Goal: Check status: Check status

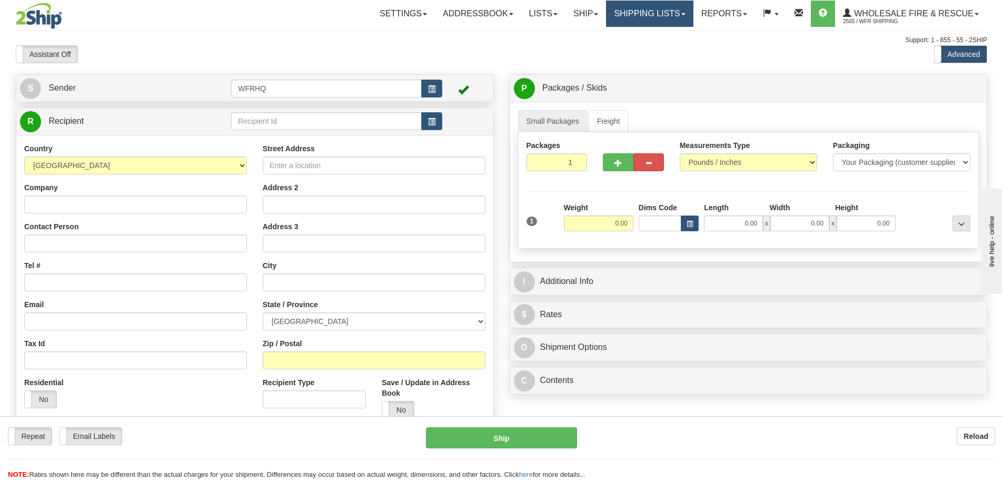
click at [653, 15] on link "Shipping lists" at bounding box center [649, 14] width 87 height 26
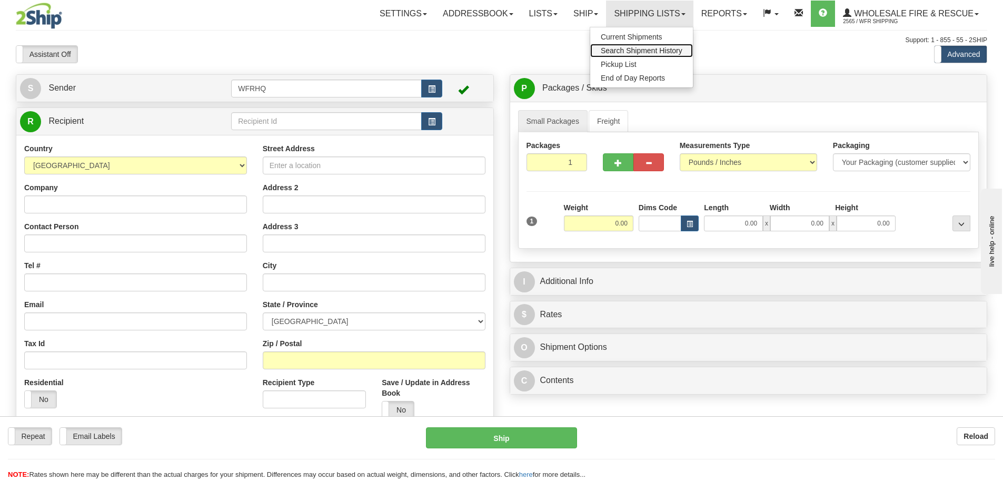
click at [653, 45] on link "Search Shipment History" at bounding box center [641, 51] width 103 height 14
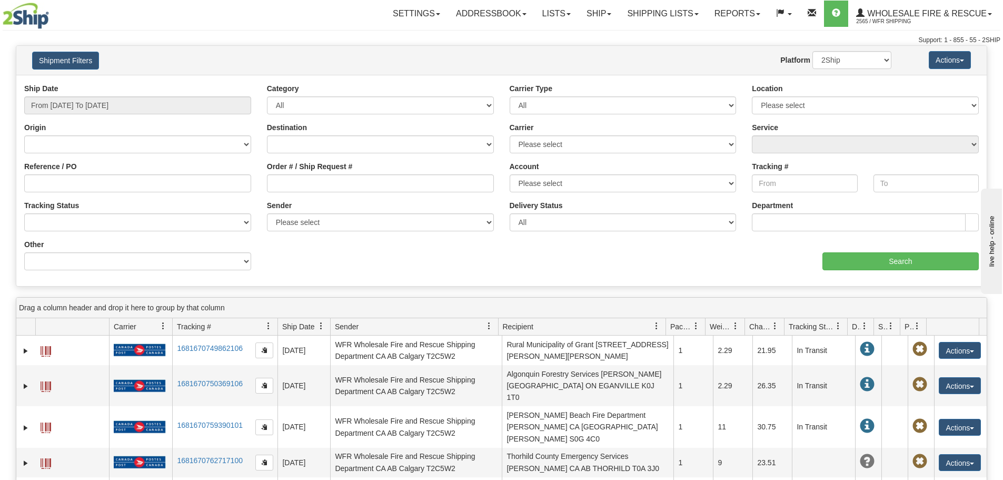
click at [150, 95] on div "Ship Date From [DATE] To [DATE]" at bounding box center [137, 98] width 227 height 31
click at [153, 95] on div "Ship Date From [DATE] To [DATE]" at bounding box center [137, 98] width 227 height 31
type input "[DATE]"
click at [152, 105] on input "From [DATE] To [DATE]" at bounding box center [137, 105] width 227 height 18
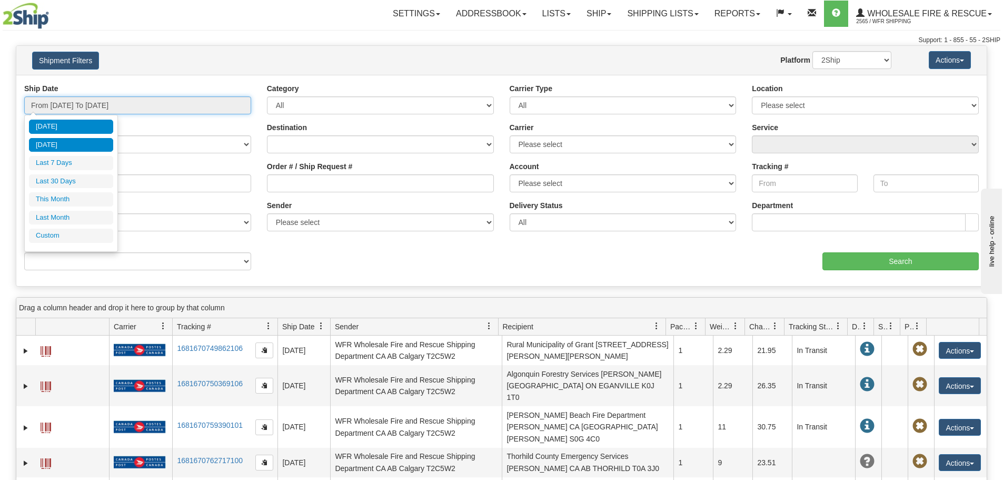
type input "[DATE]"
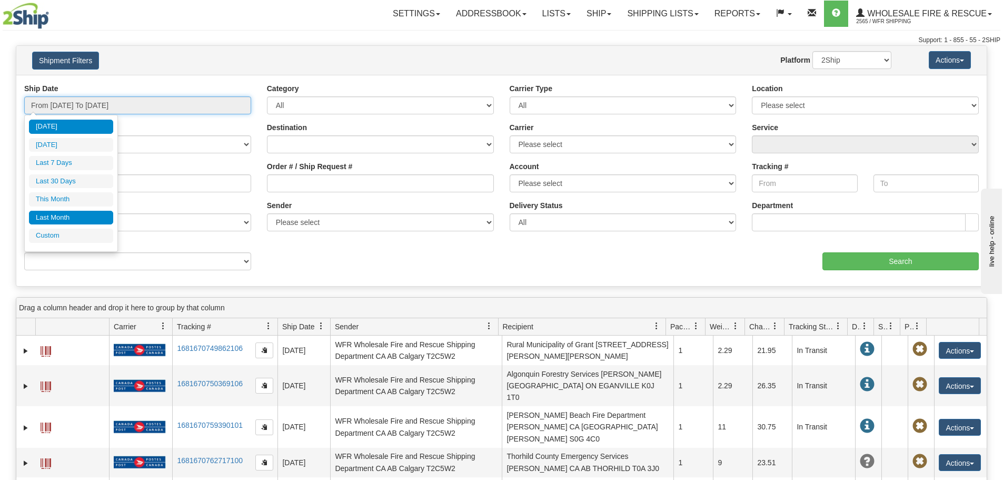
type input "[DATE]"
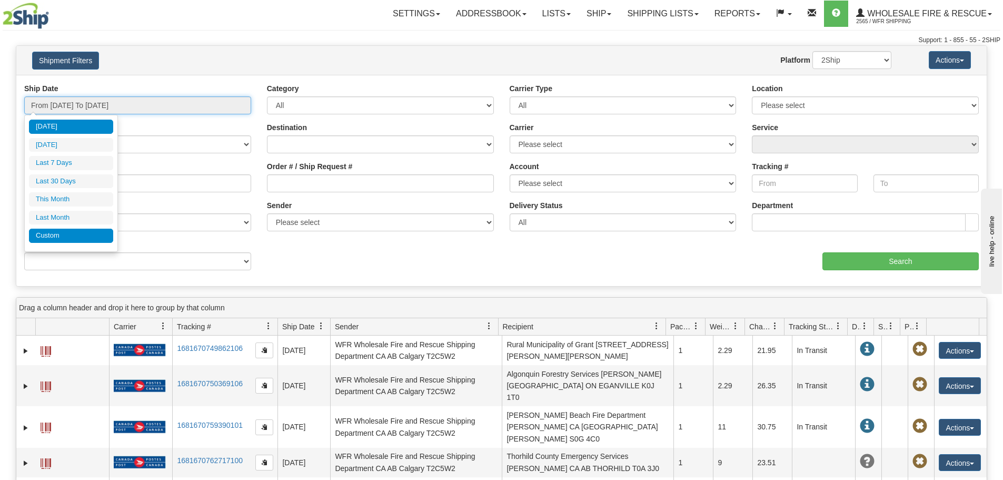
type input "[DATE]"
click at [67, 235] on li "Custom" at bounding box center [71, 235] width 84 height 14
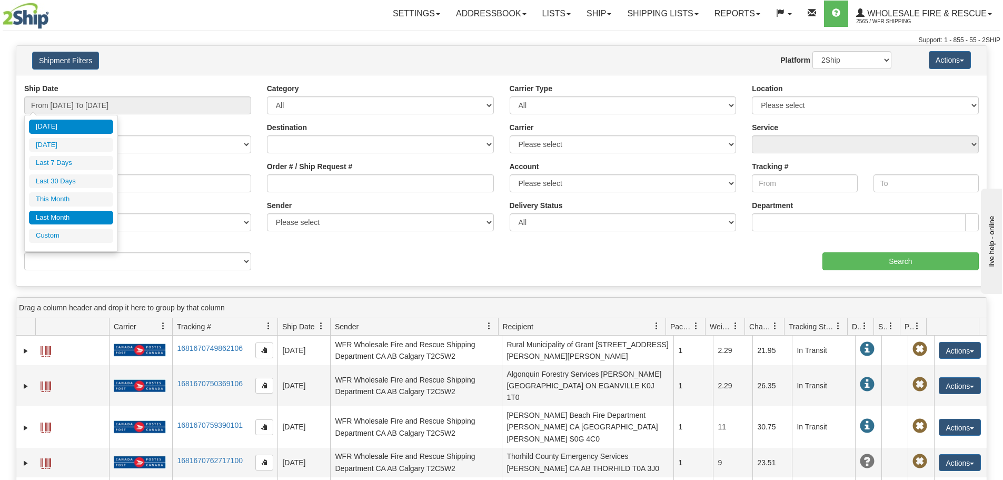
type input "[DATE]"
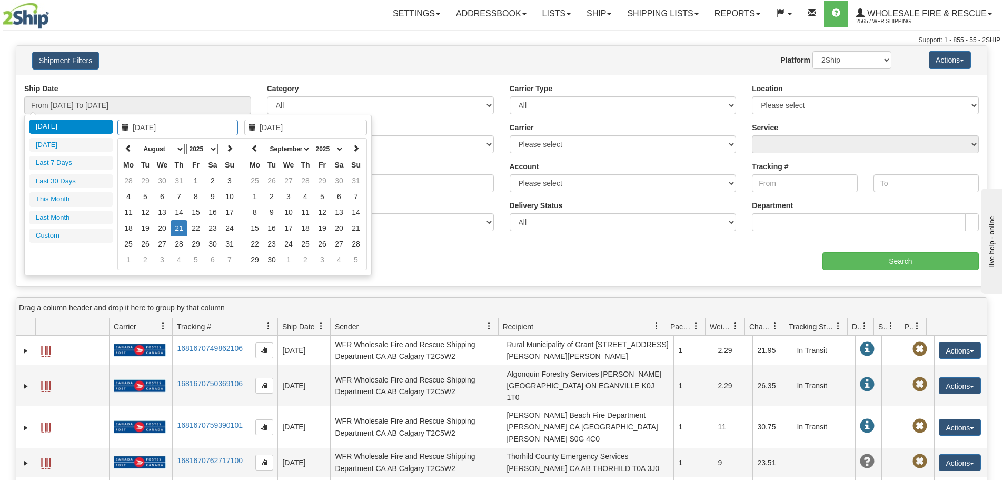
type input "[DATE]"
click at [147, 213] on td "12" at bounding box center [145, 212] width 17 height 16
type input "[DATE]"
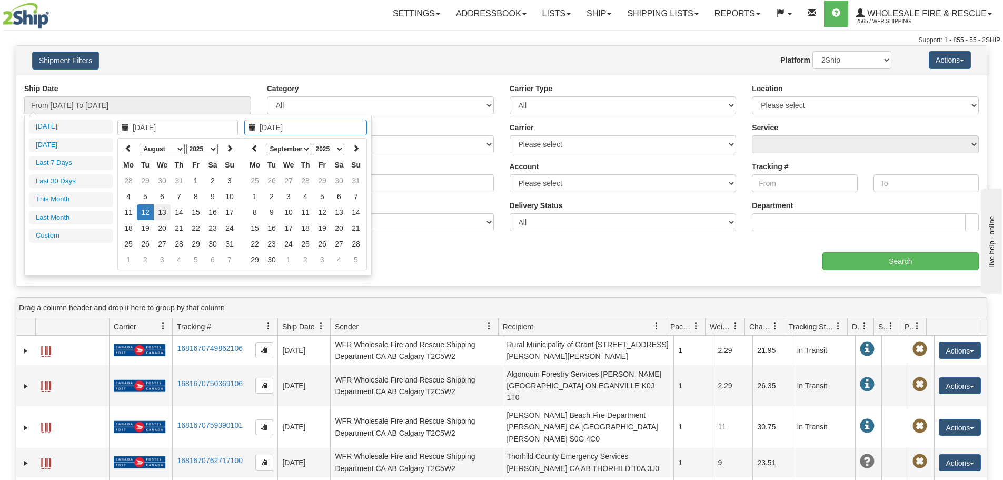
click at [156, 207] on td "13" at bounding box center [162, 212] width 17 height 16
type input "From [DATE] To [DATE]"
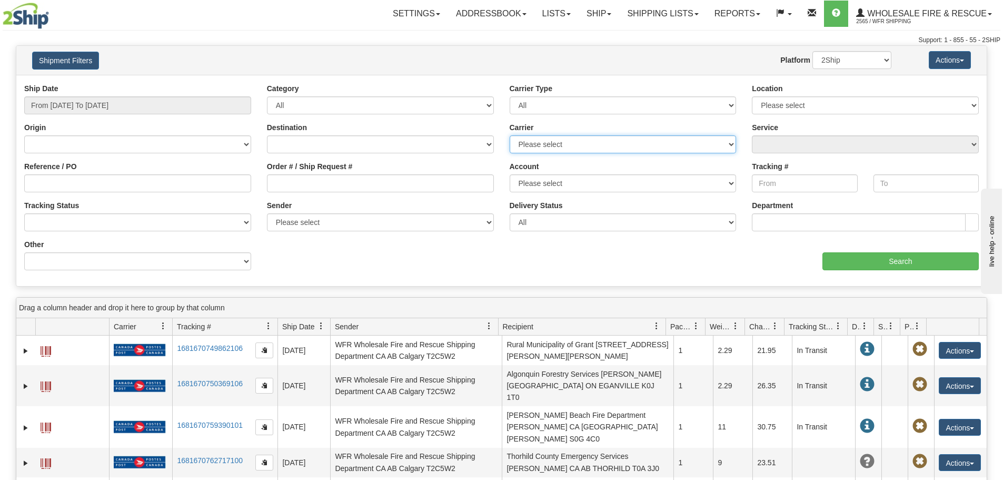
click at [554, 144] on select "Please select 2SHIP LTL Ace Courier Buffalo Air Canada Post Canadian Freightway…" at bounding box center [623, 144] width 227 height 18
select select "8"
click at [510, 135] on select "Please select 2SHIP LTL Ace Courier Buffalo Air Canada Post Canadian Freightway…" at bounding box center [623, 144] width 227 height 18
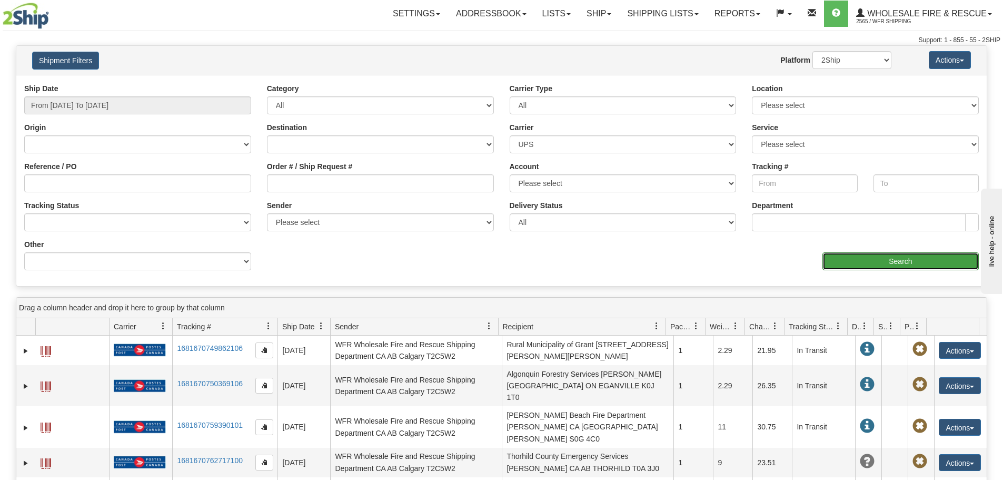
click at [858, 261] on input "Search" at bounding box center [900, 261] width 156 height 18
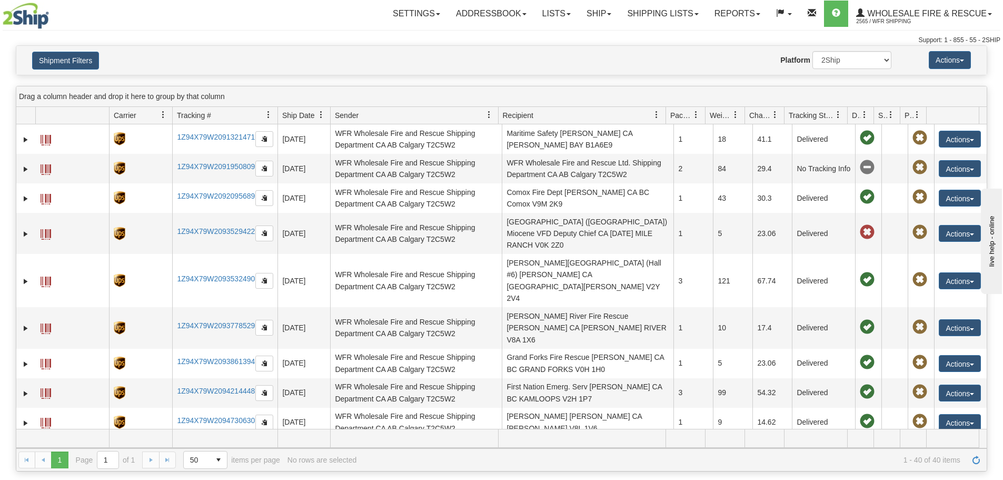
click at [531, 117] on span "Recipient" at bounding box center [518, 115] width 31 height 11
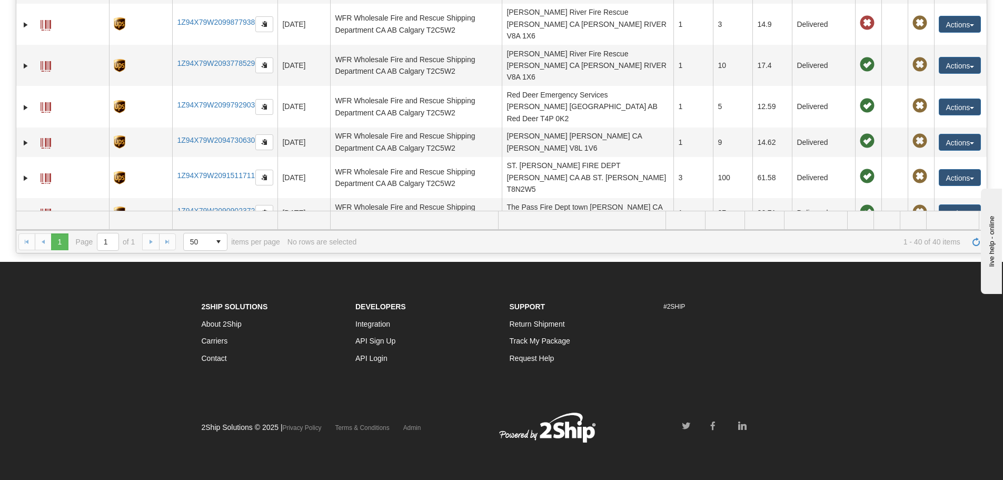
scroll to position [850, 0]
click at [225, 295] on link "1Z94X79W2094729759" at bounding box center [216, 299] width 78 height 8
